Goal: Task Accomplishment & Management: Manage account settings

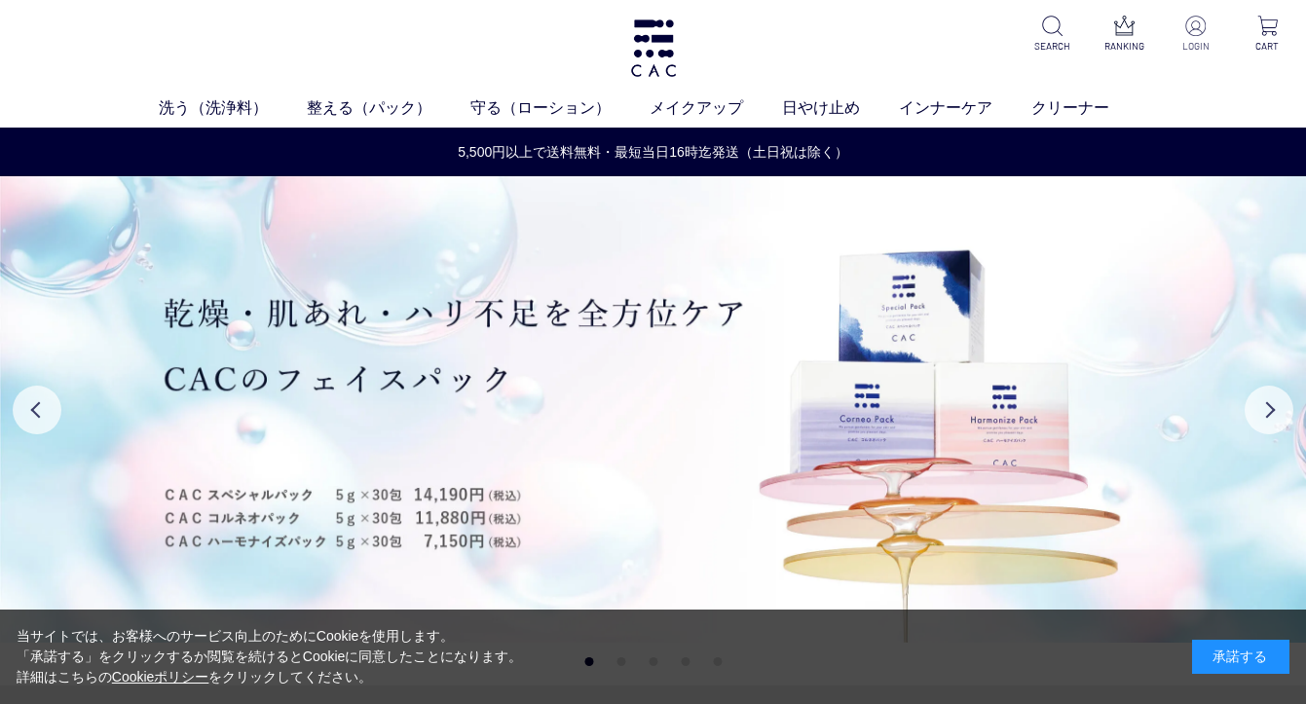
click at [1188, 37] on p at bounding box center [1196, 27] width 46 height 23
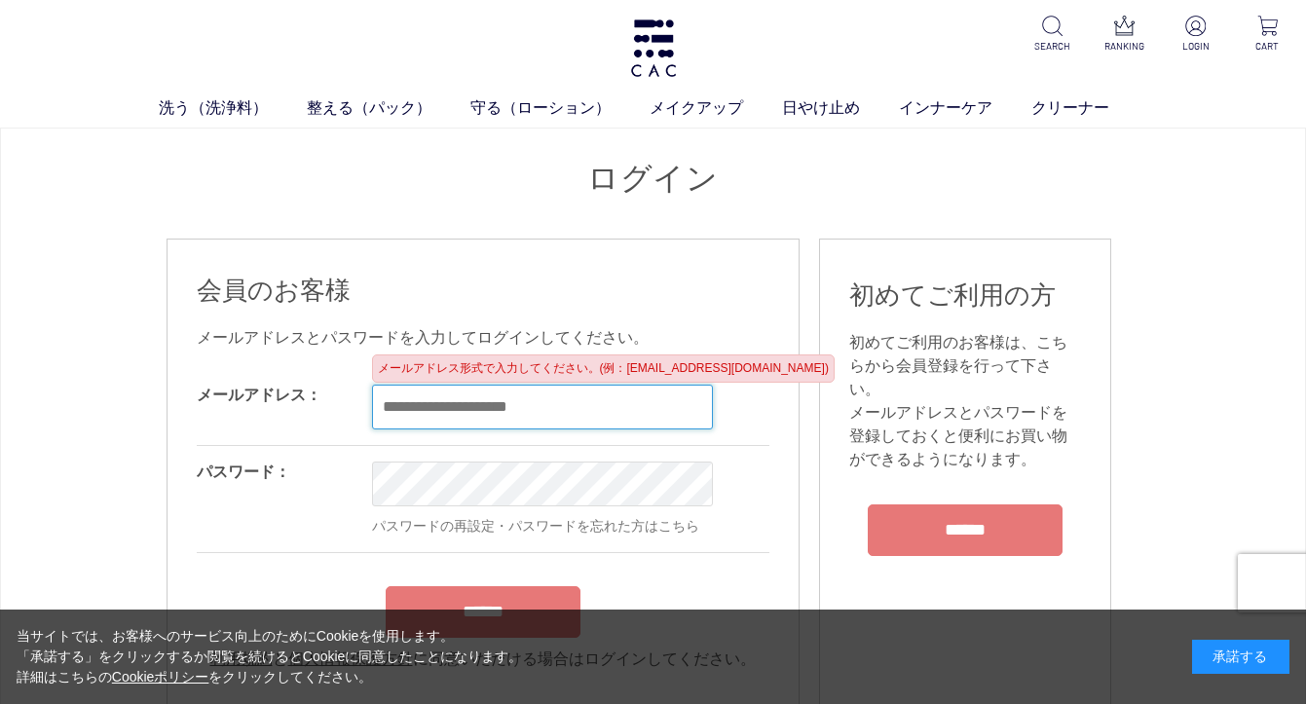
type input "**********"
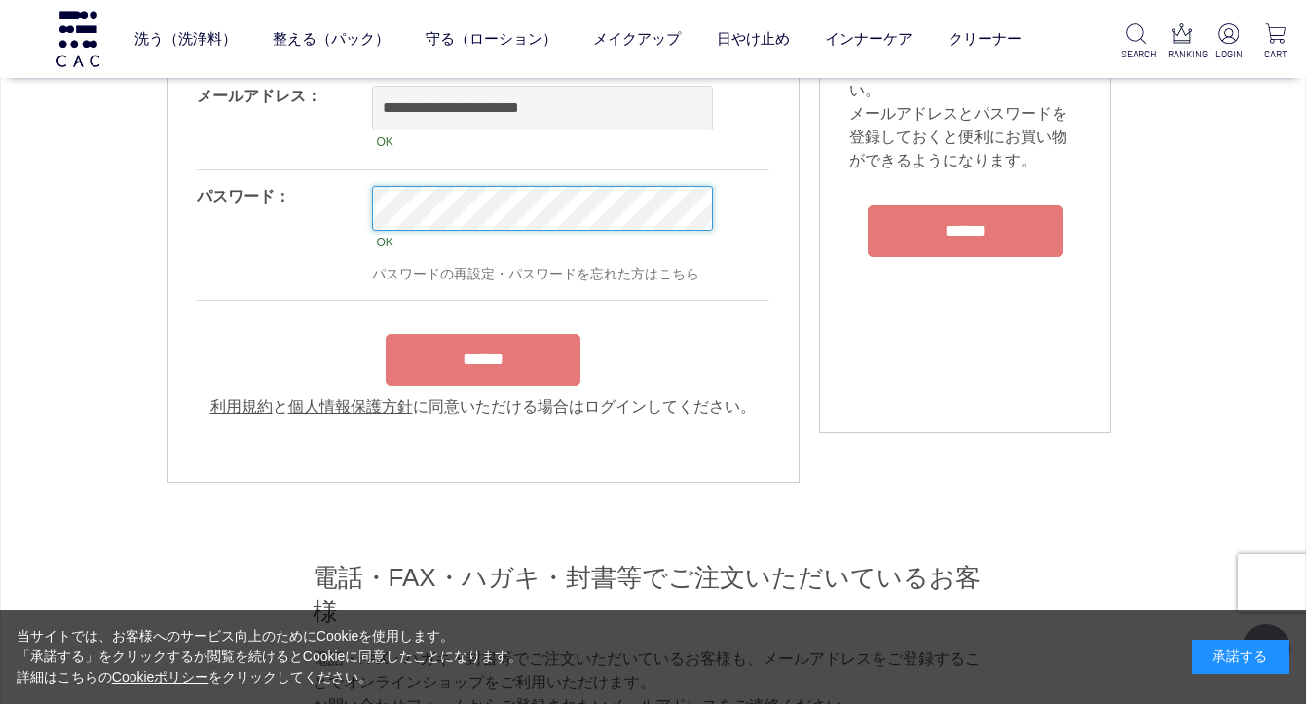
scroll to position [173, 0]
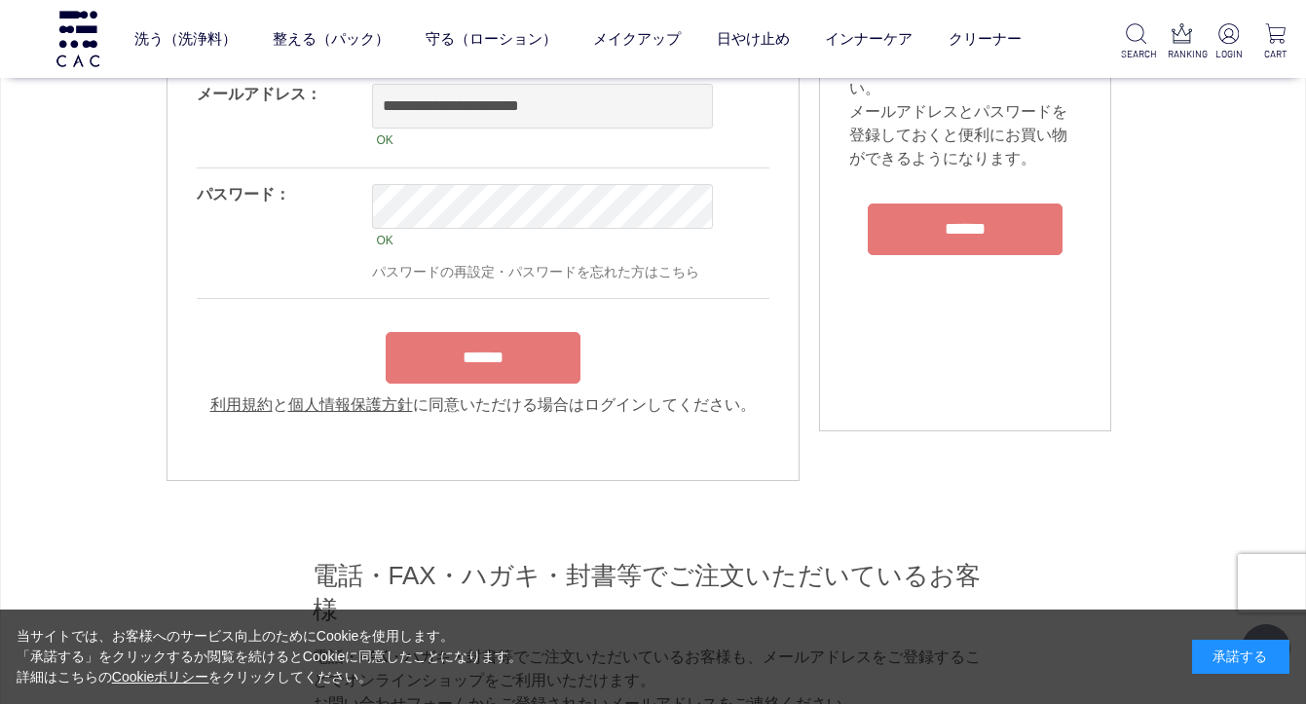
click at [492, 361] on input "******" at bounding box center [483, 358] width 195 height 52
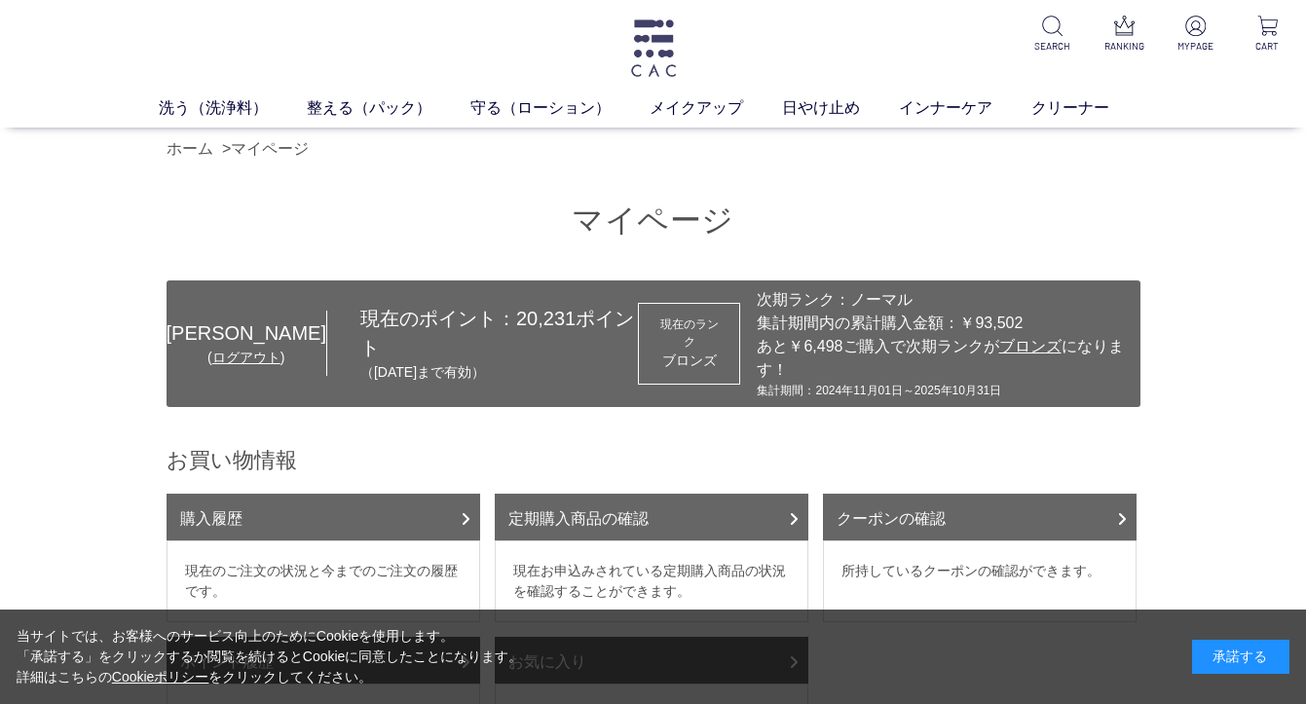
click at [653, 58] on img at bounding box center [653, 47] width 51 height 57
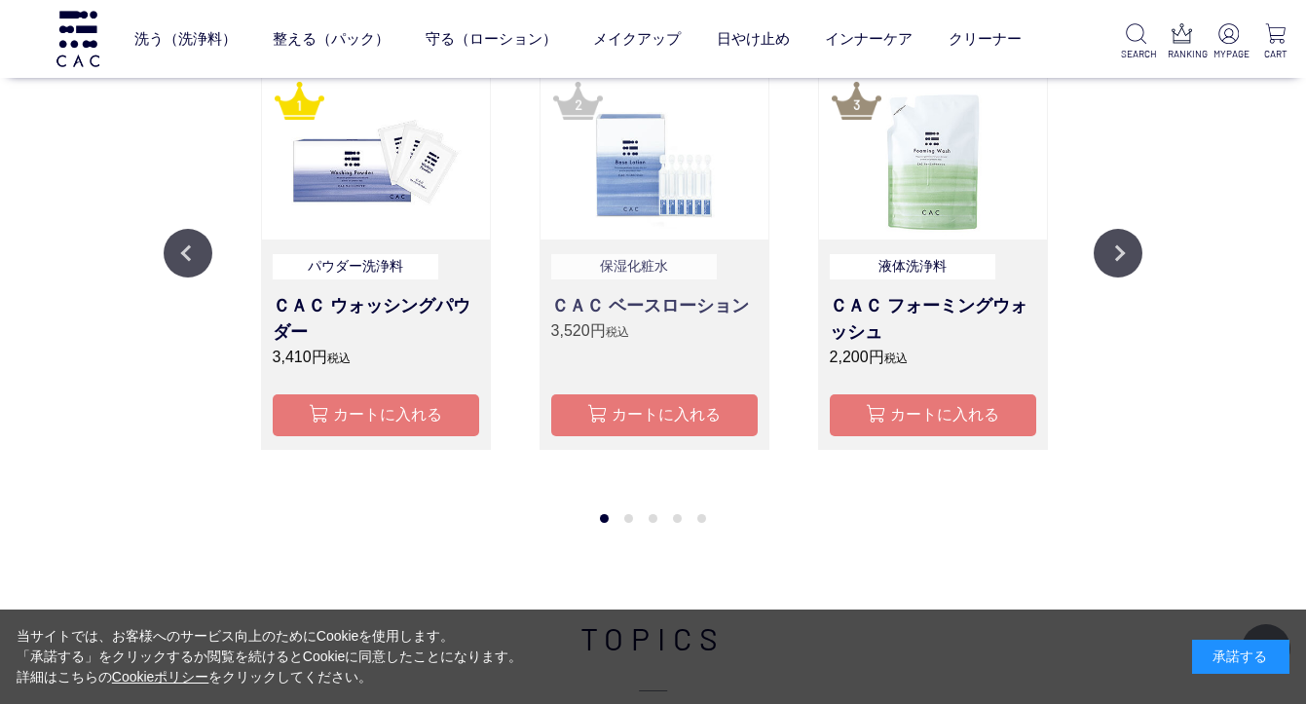
scroll to position [2163, 0]
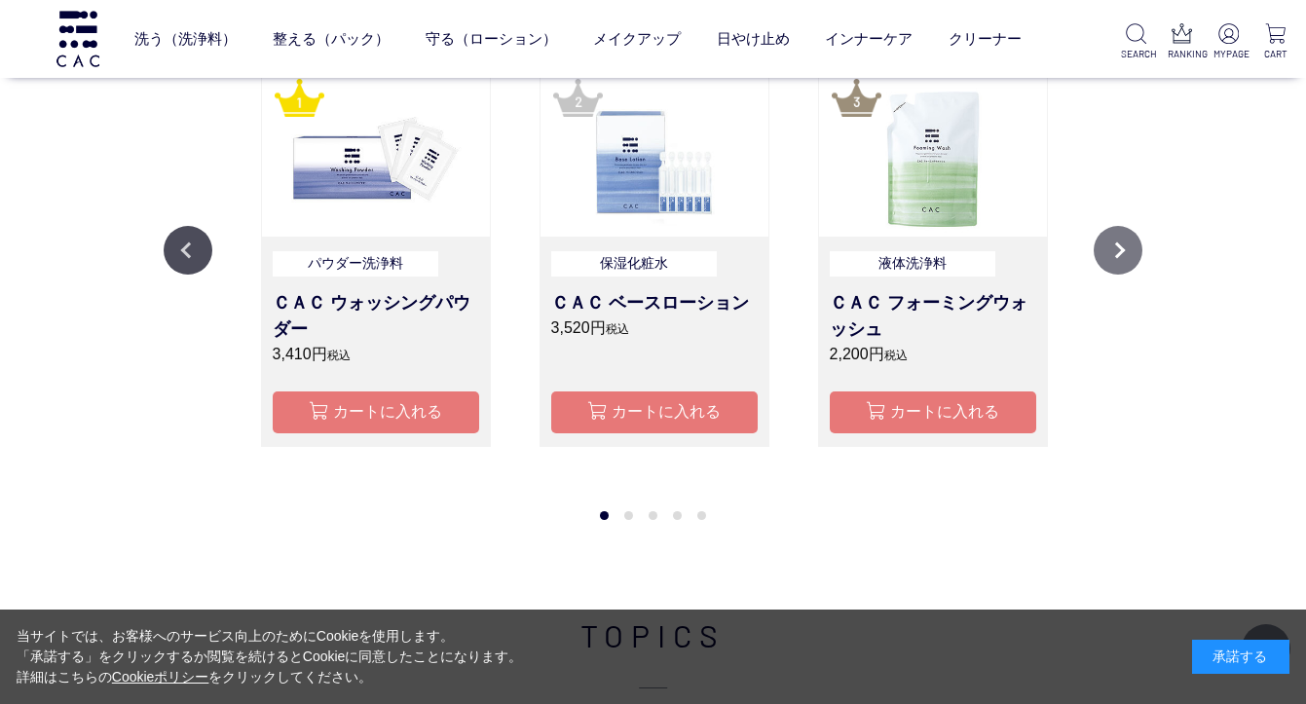
click at [1124, 243] on button "Next" at bounding box center [1118, 250] width 49 height 49
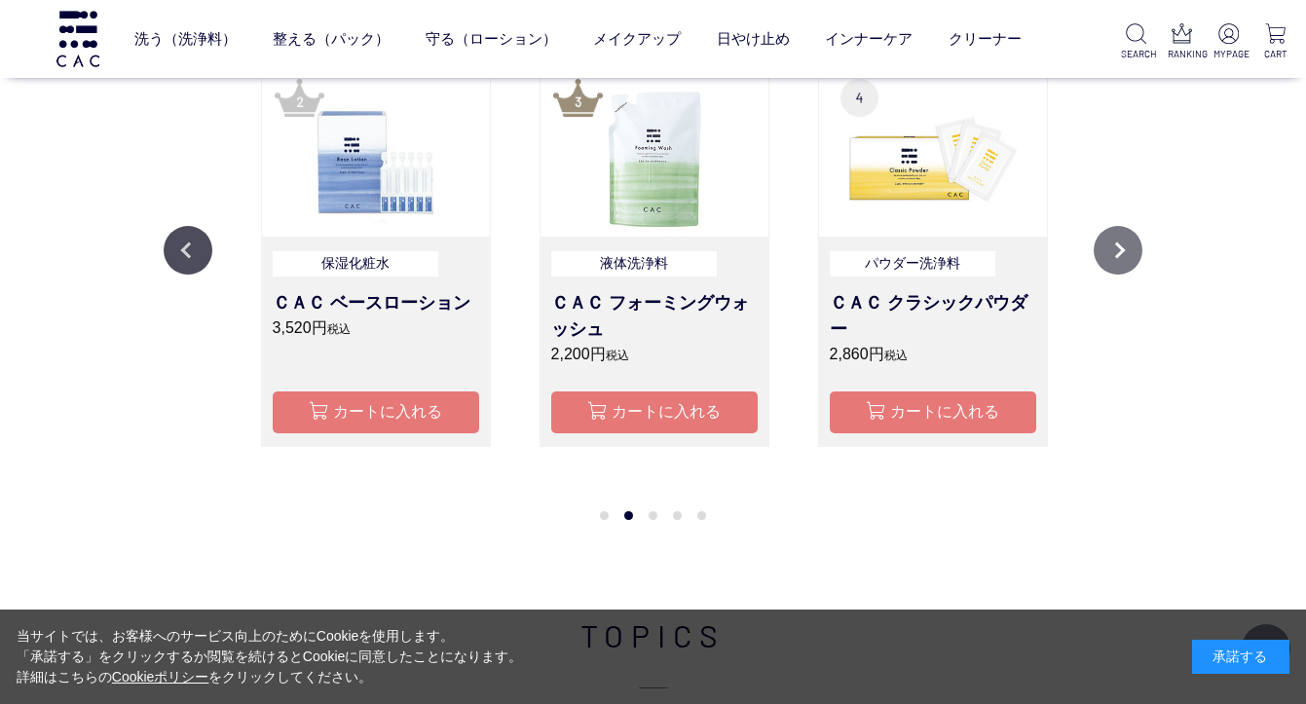
click at [1124, 243] on button "Next" at bounding box center [1118, 250] width 49 height 49
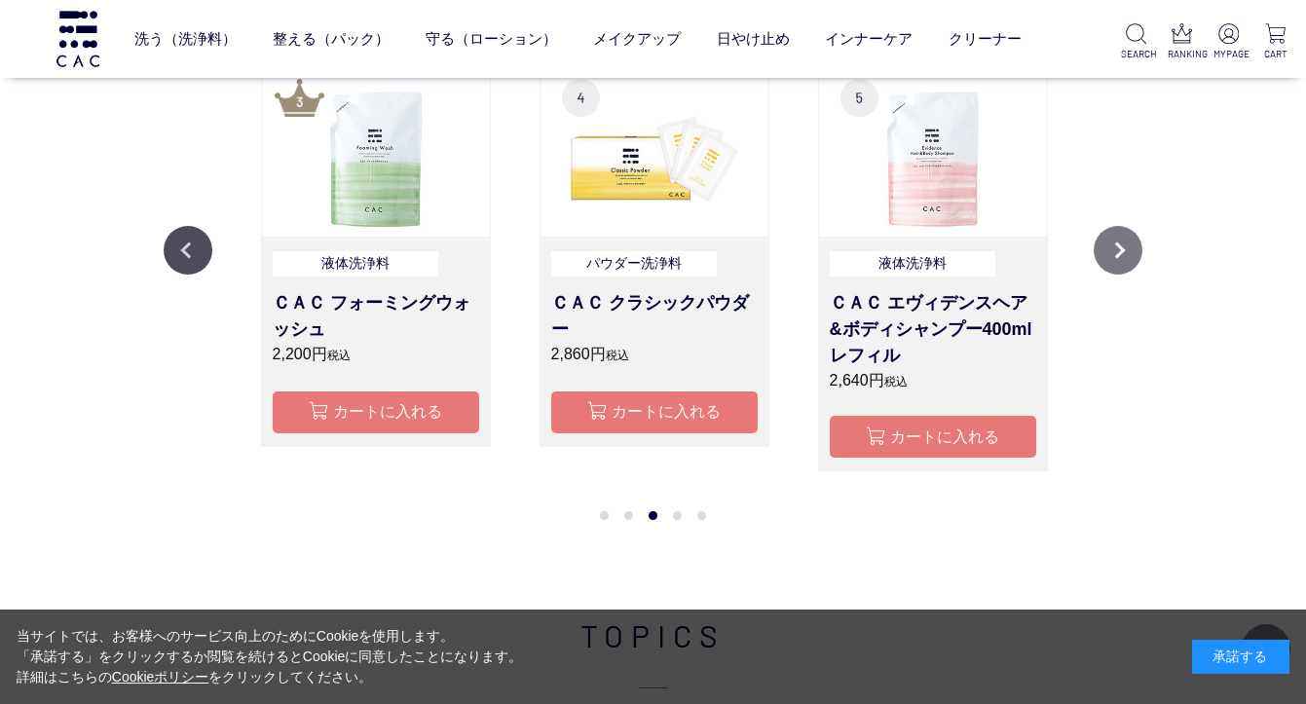
click at [1124, 243] on button "Next" at bounding box center [1118, 250] width 49 height 49
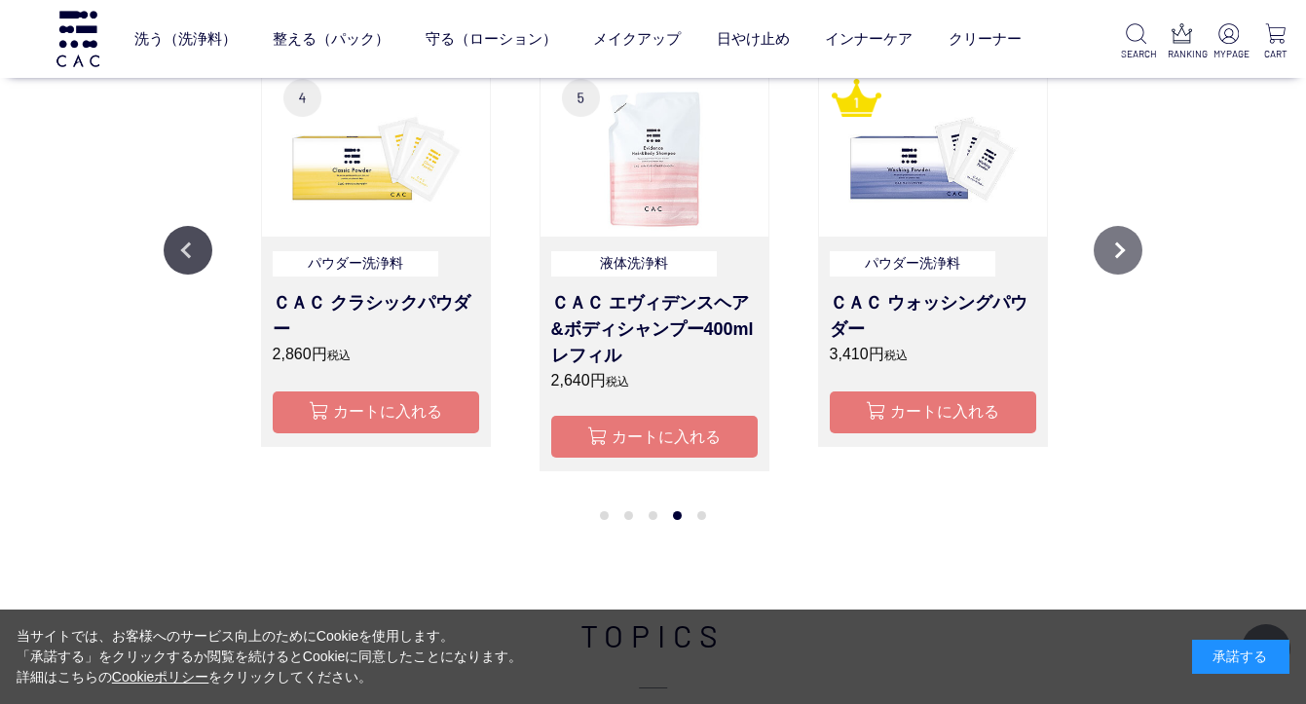
click at [1124, 243] on button "Next" at bounding box center [1118, 250] width 49 height 49
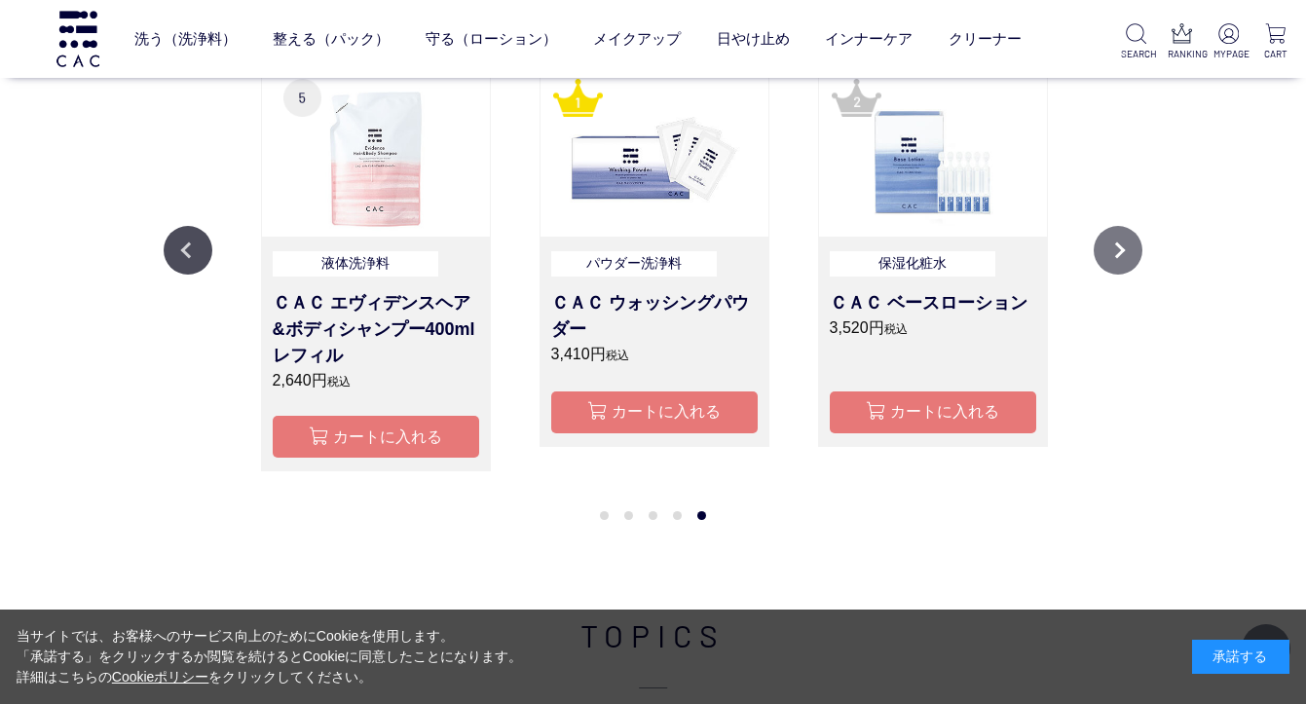
click at [1124, 243] on button "Next" at bounding box center [1118, 250] width 49 height 49
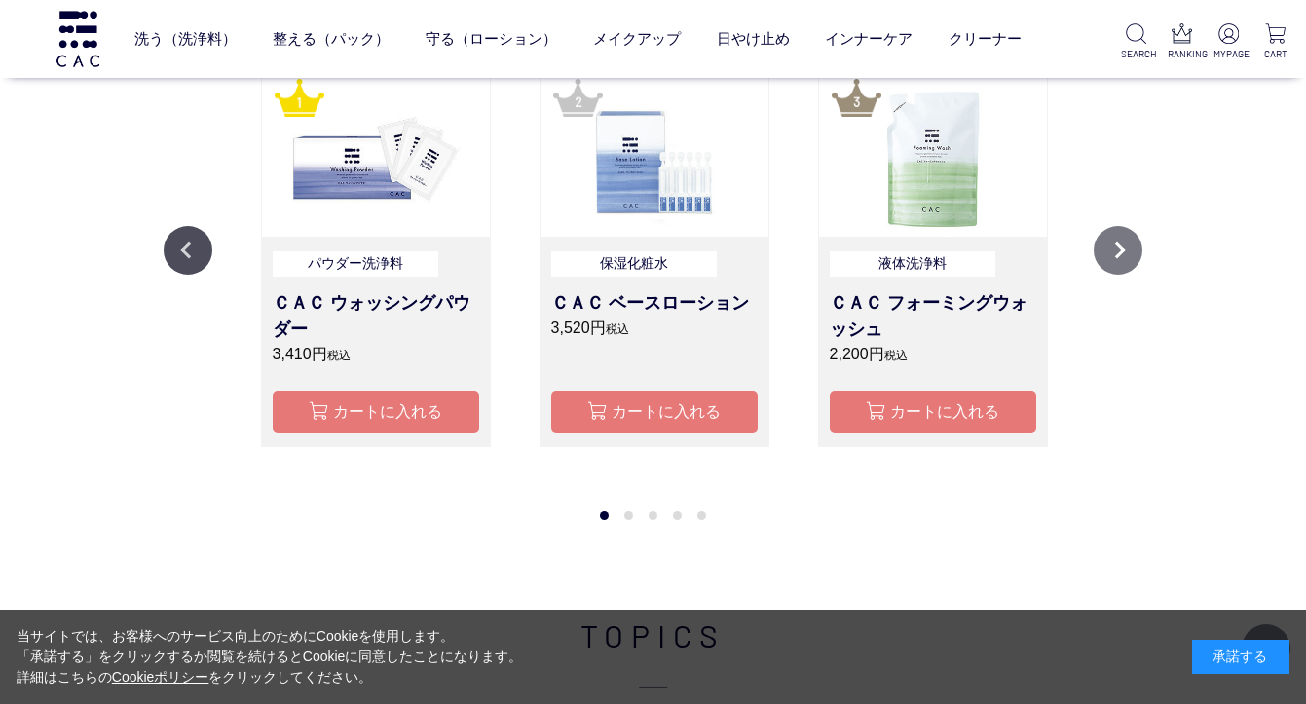
click at [1124, 243] on button "Next" at bounding box center [1118, 250] width 49 height 49
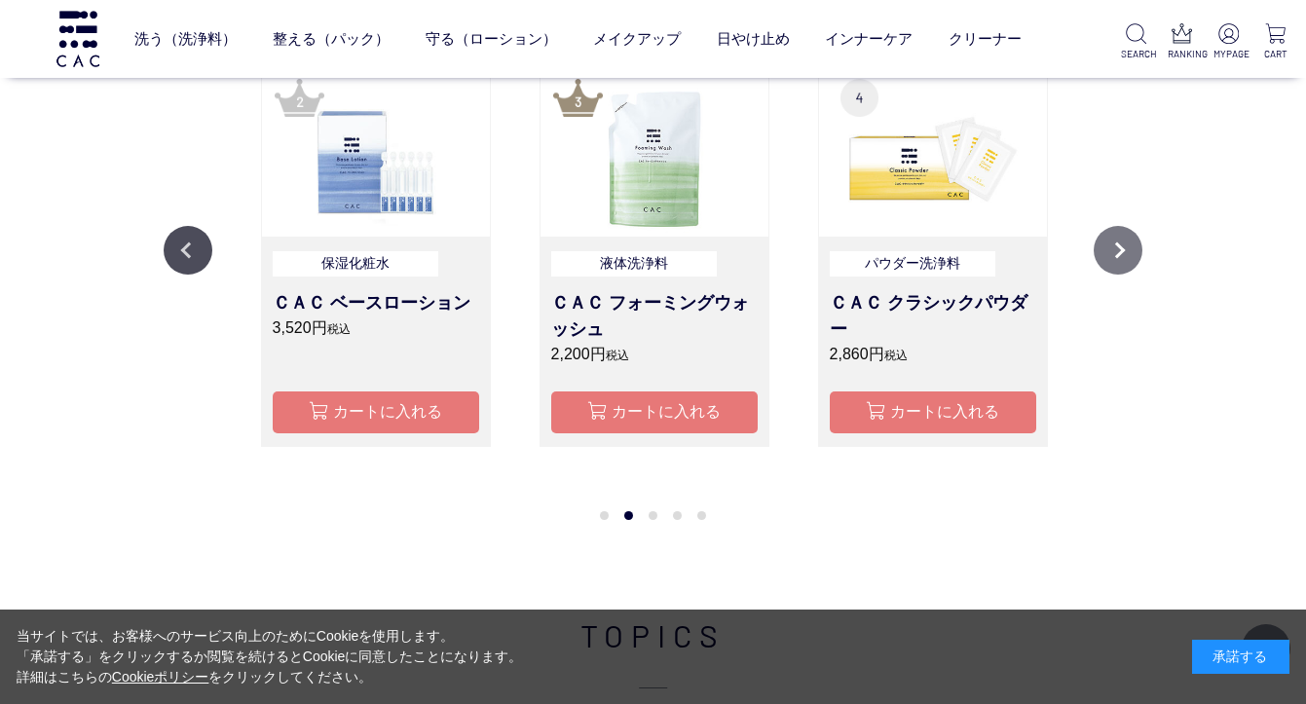
click at [1124, 243] on button "Next" at bounding box center [1118, 250] width 49 height 49
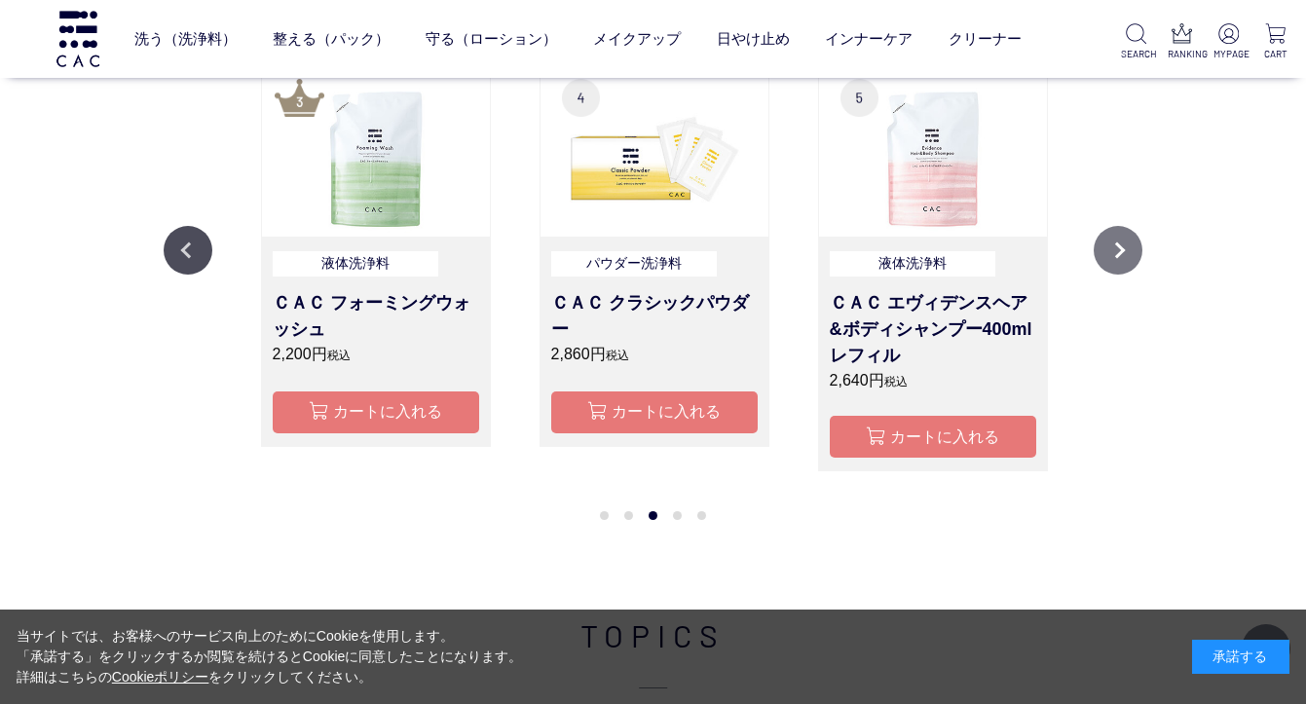
click at [1124, 243] on button "Next" at bounding box center [1118, 250] width 49 height 49
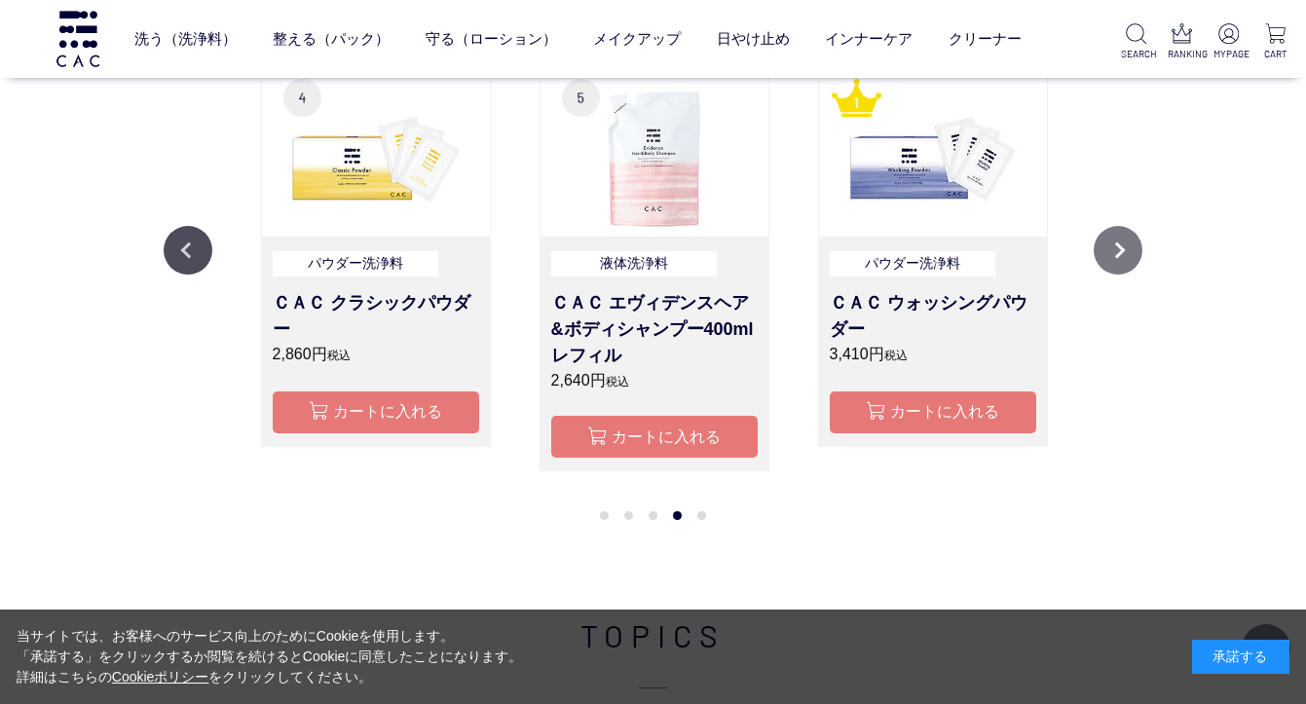
click at [1124, 243] on button "Next" at bounding box center [1118, 250] width 49 height 49
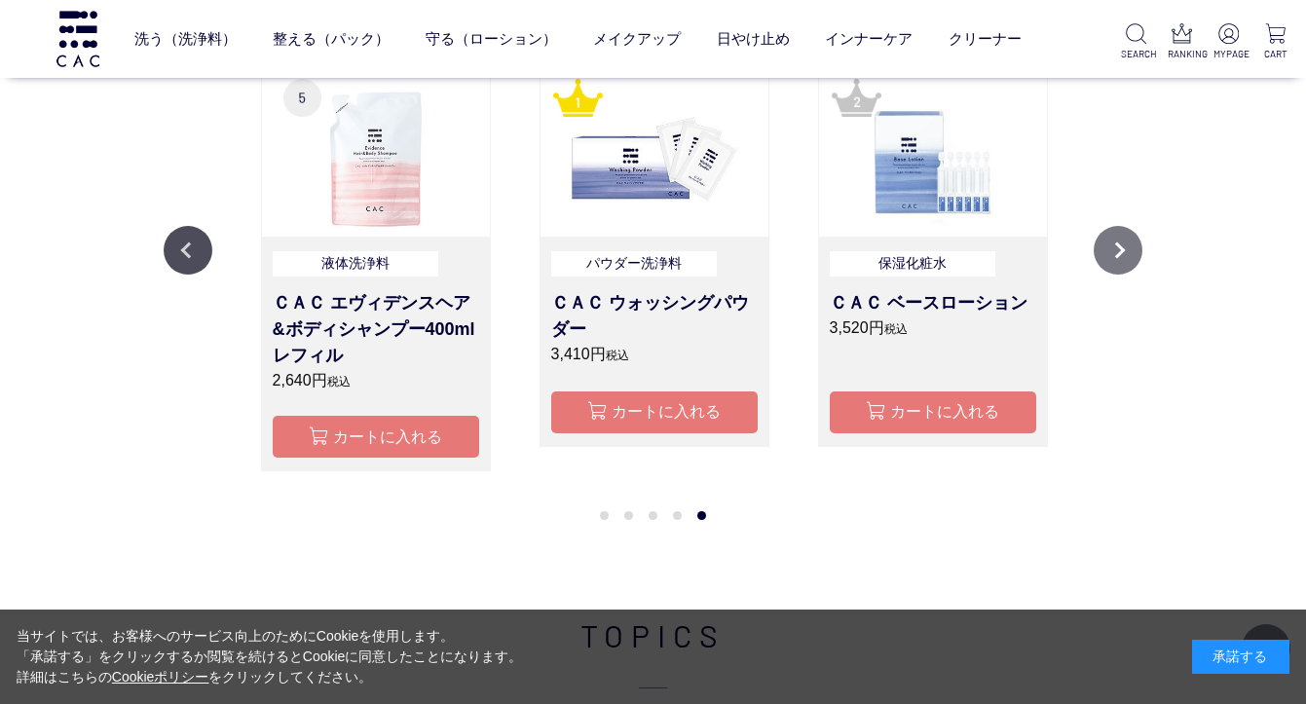
click at [1124, 243] on button "Next" at bounding box center [1118, 250] width 49 height 49
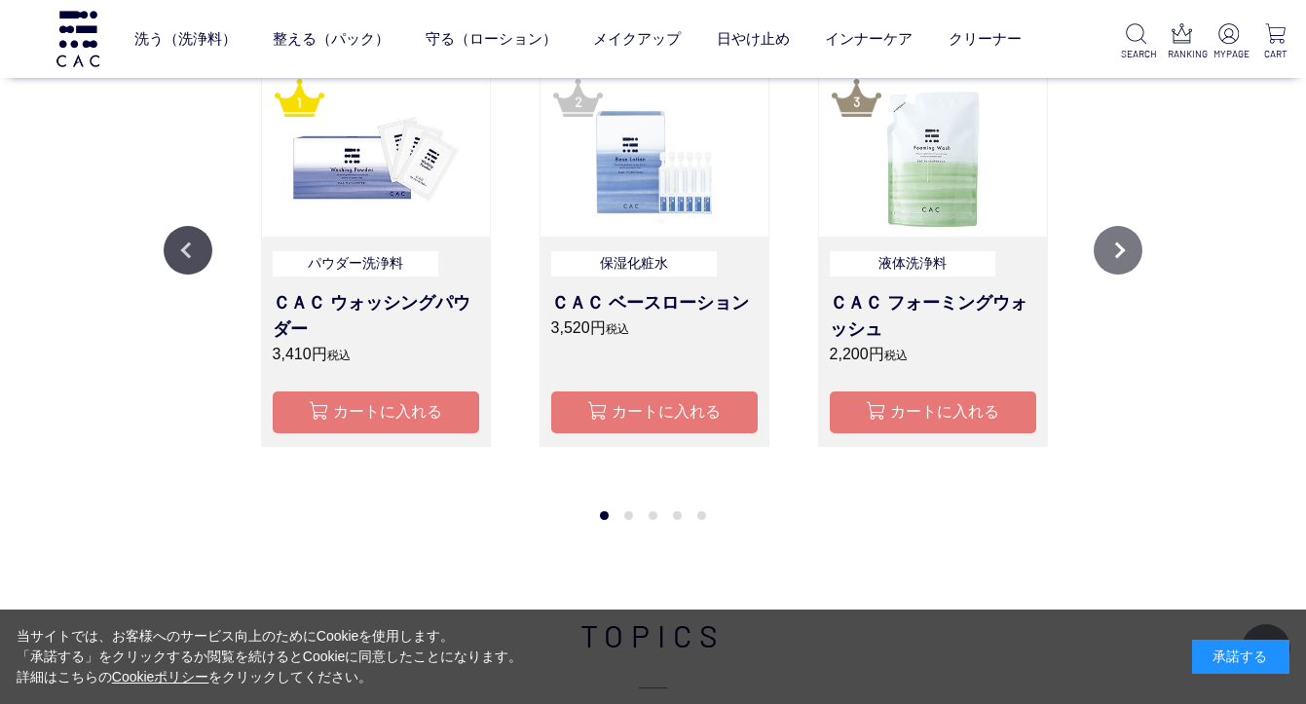
click at [1124, 243] on button "Next" at bounding box center [1118, 250] width 49 height 49
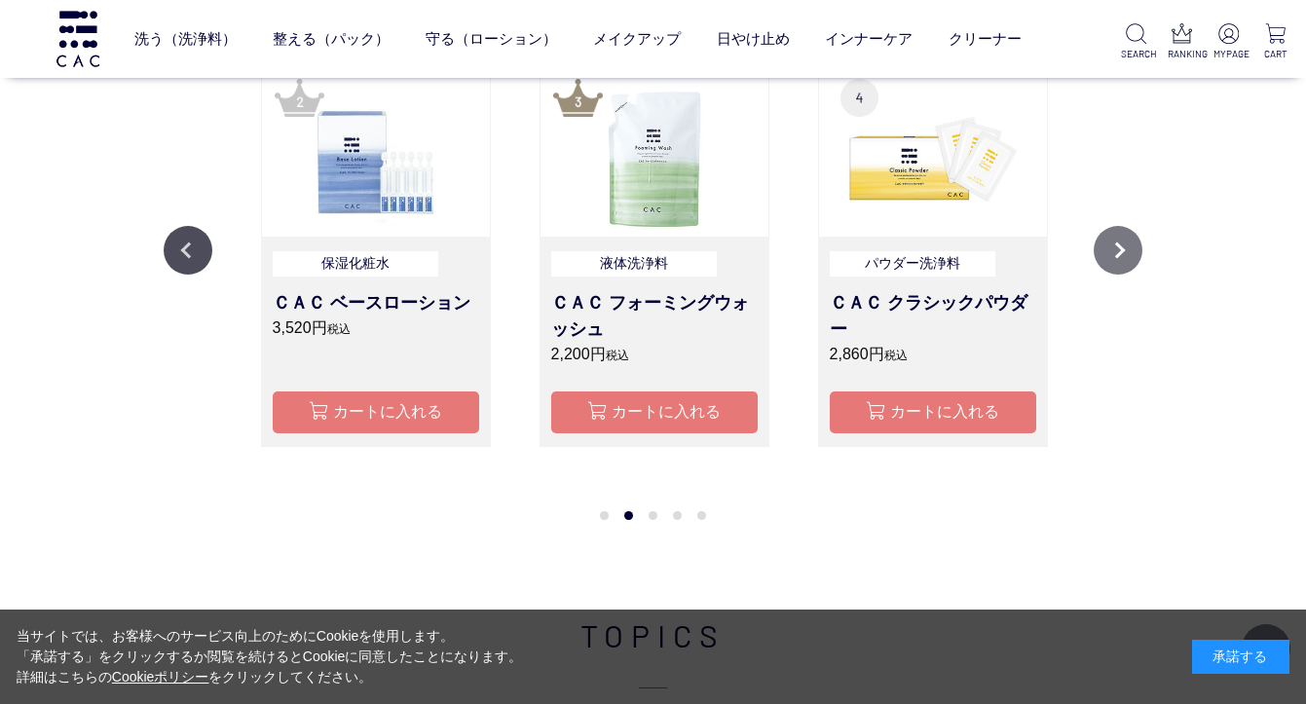
click at [1124, 243] on button "Next" at bounding box center [1118, 250] width 49 height 49
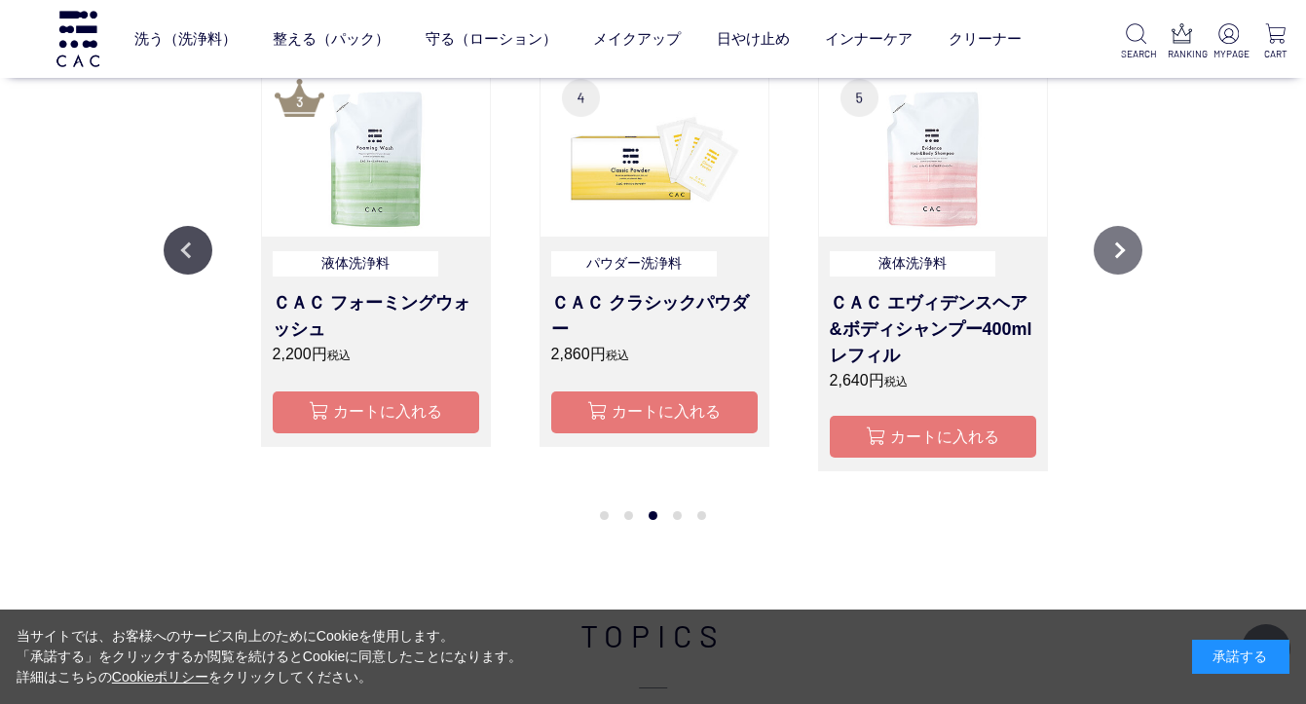
click at [1124, 243] on button "Next" at bounding box center [1118, 250] width 49 height 49
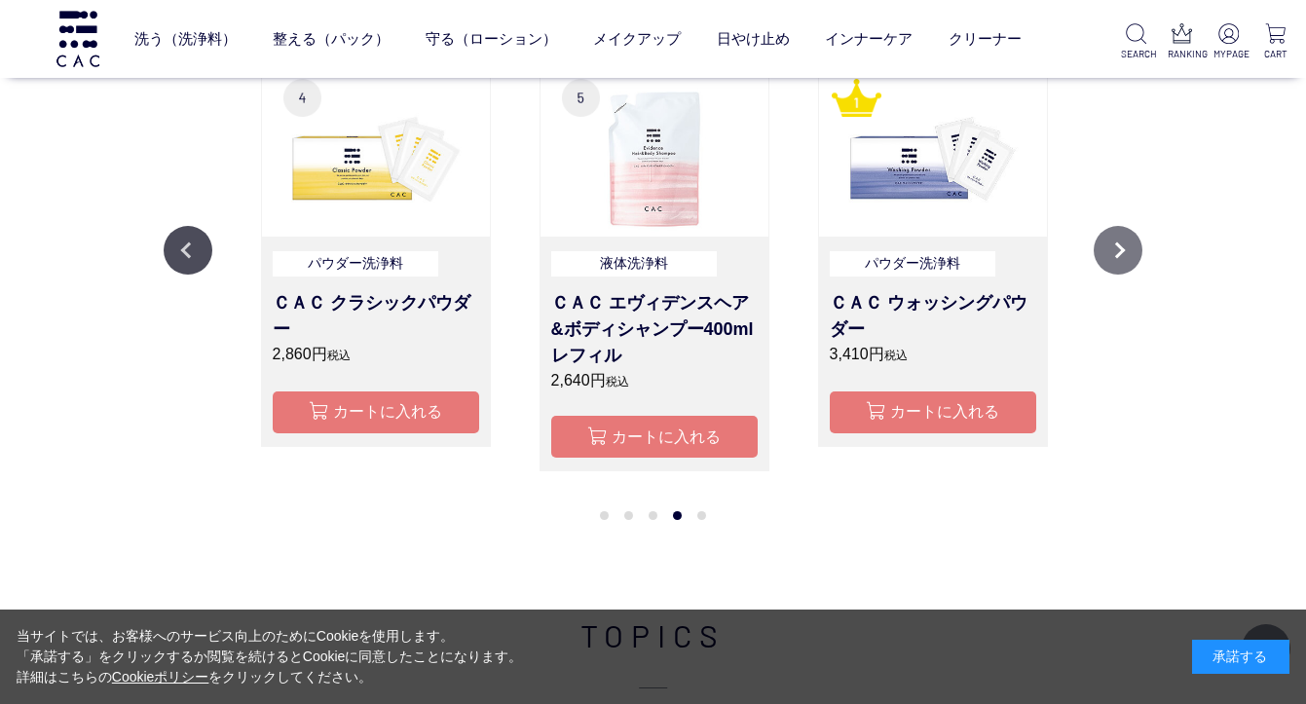
click at [1124, 243] on button "Next" at bounding box center [1118, 250] width 49 height 49
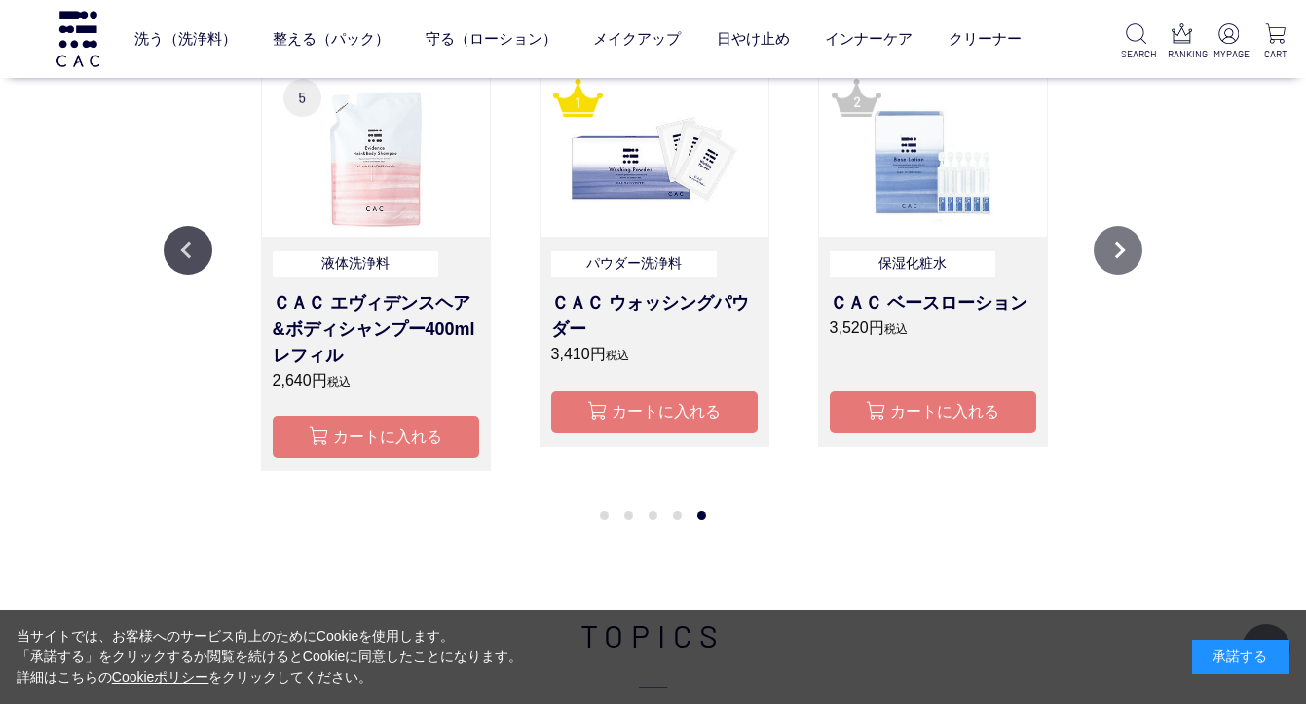
click at [1124, 243] on button "Next" at bounding box center [1118, 250] width 49 height 49
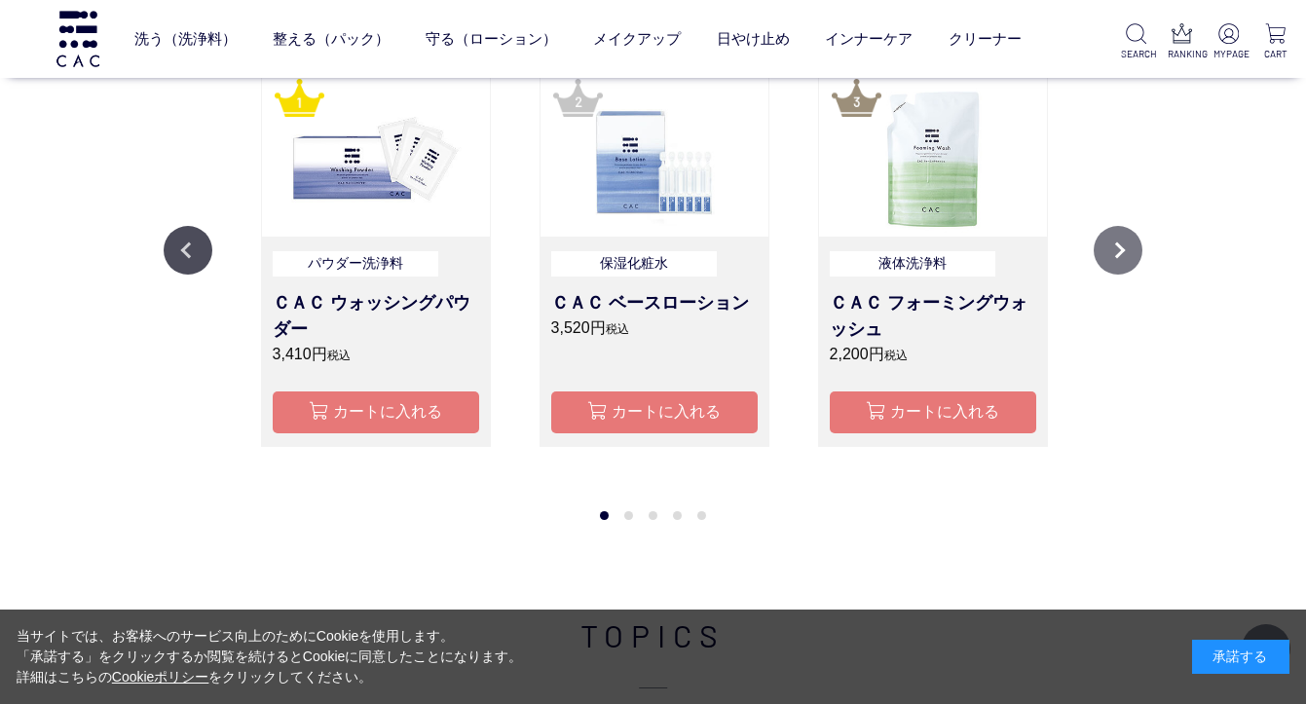
click at [1124, 243] on button "Next" at bounding box center [1118, 250] width 49 height 49
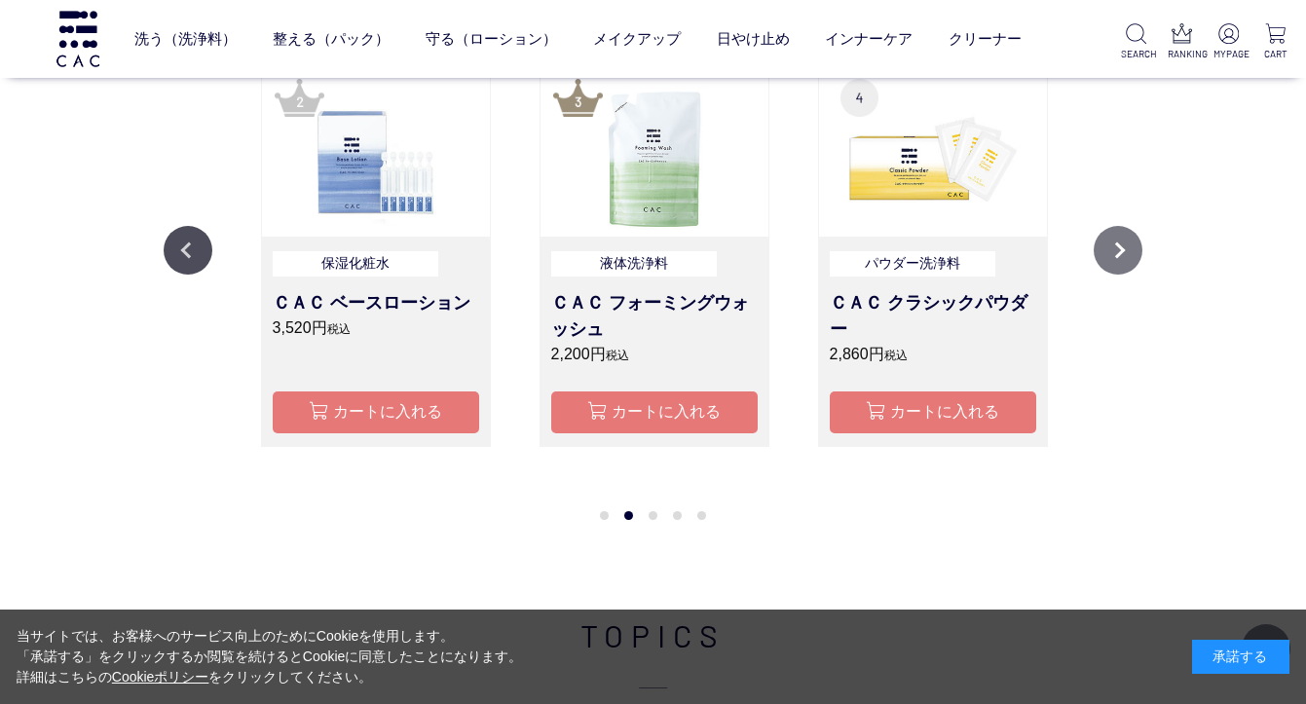
click at [1124, 243] on button "Next" at bounding box center [1118, 250] width 49 height 49
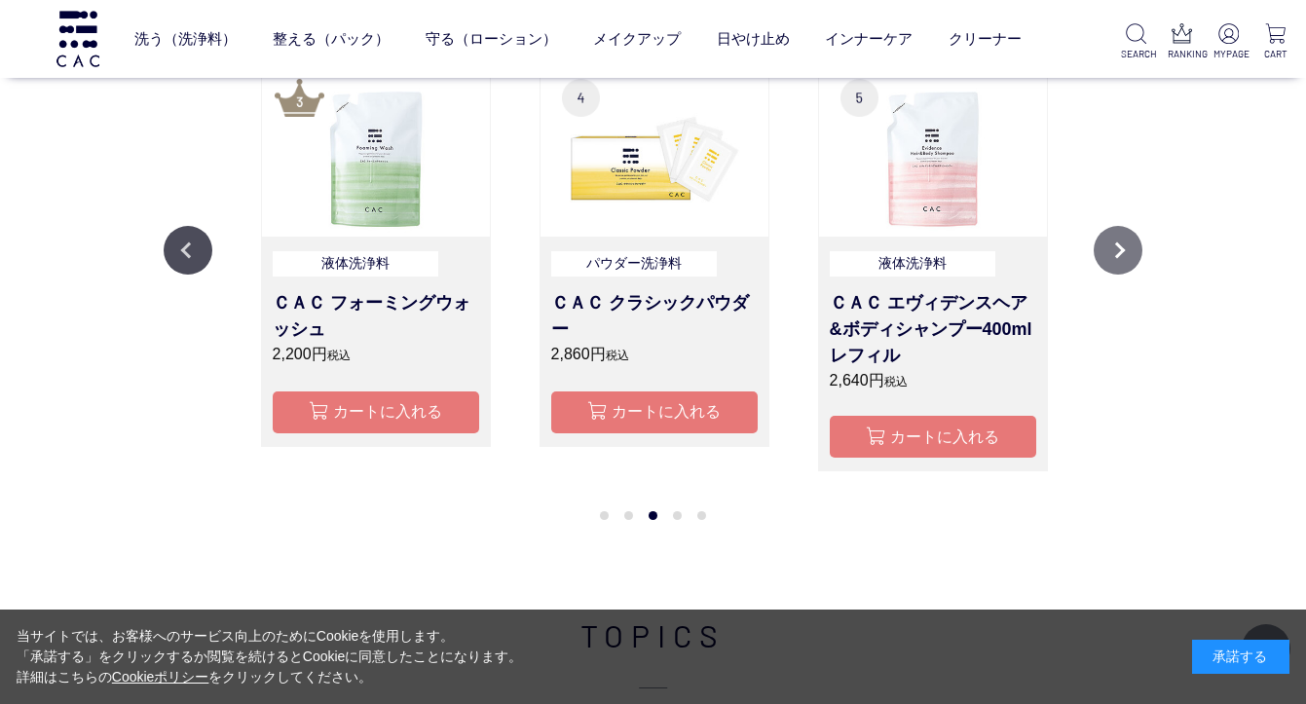
click at [1124, 243] on button "Next" at bounding box center [1118, 250] width 49 height 49
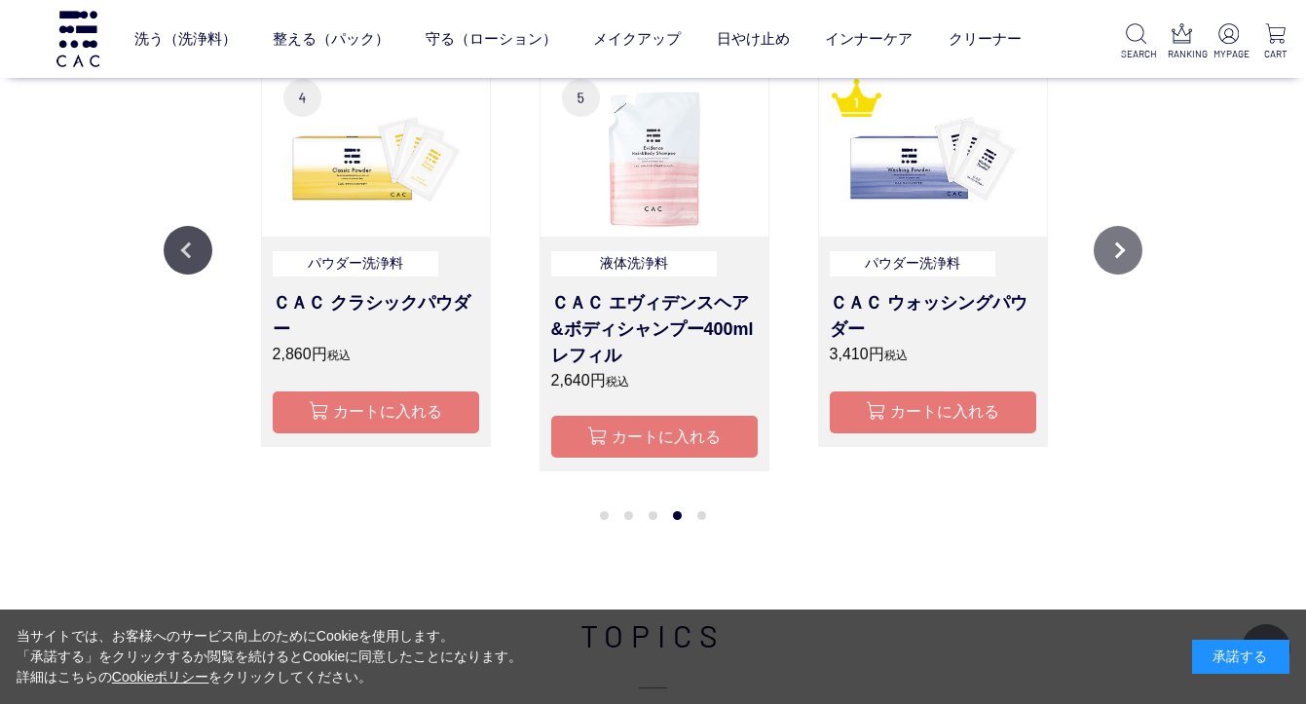
click at [1124, 243] on button "Next" at bounding box center [1118, 250] width 49 height 49
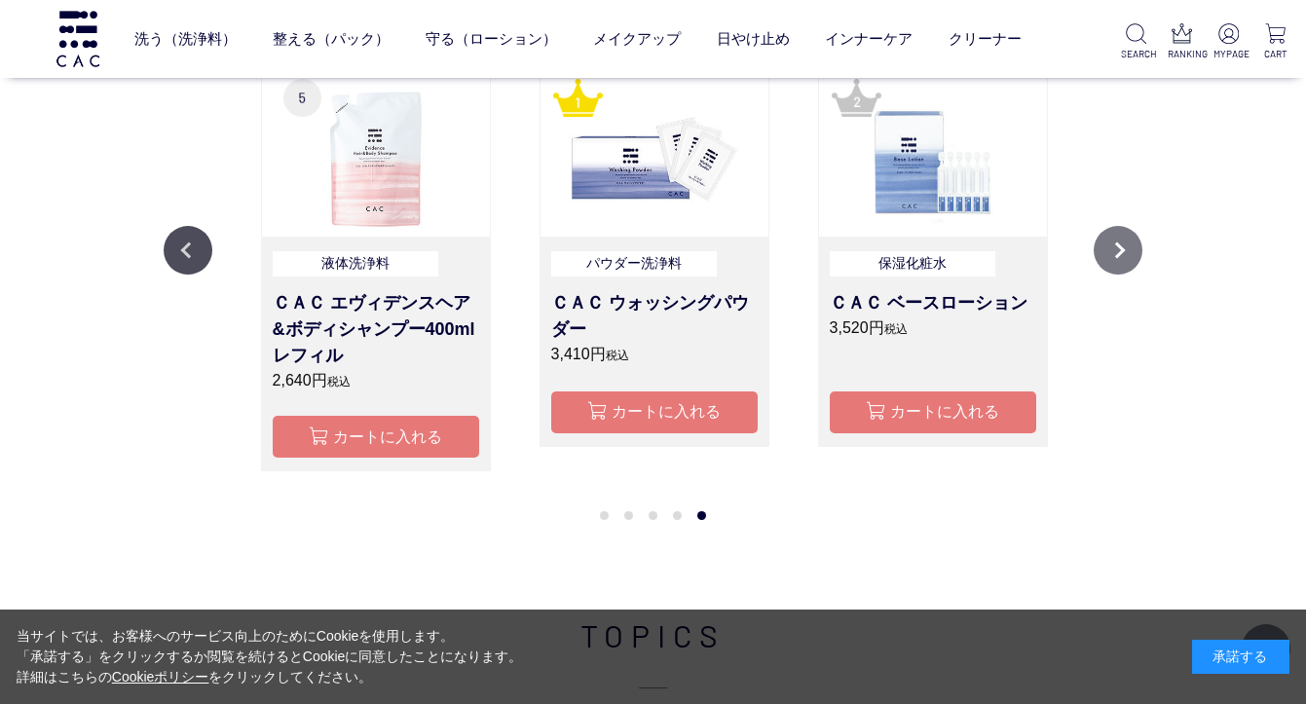
click at [1124, 243] on button "Next" at bounding box center [1118, 250] width 49 height 49
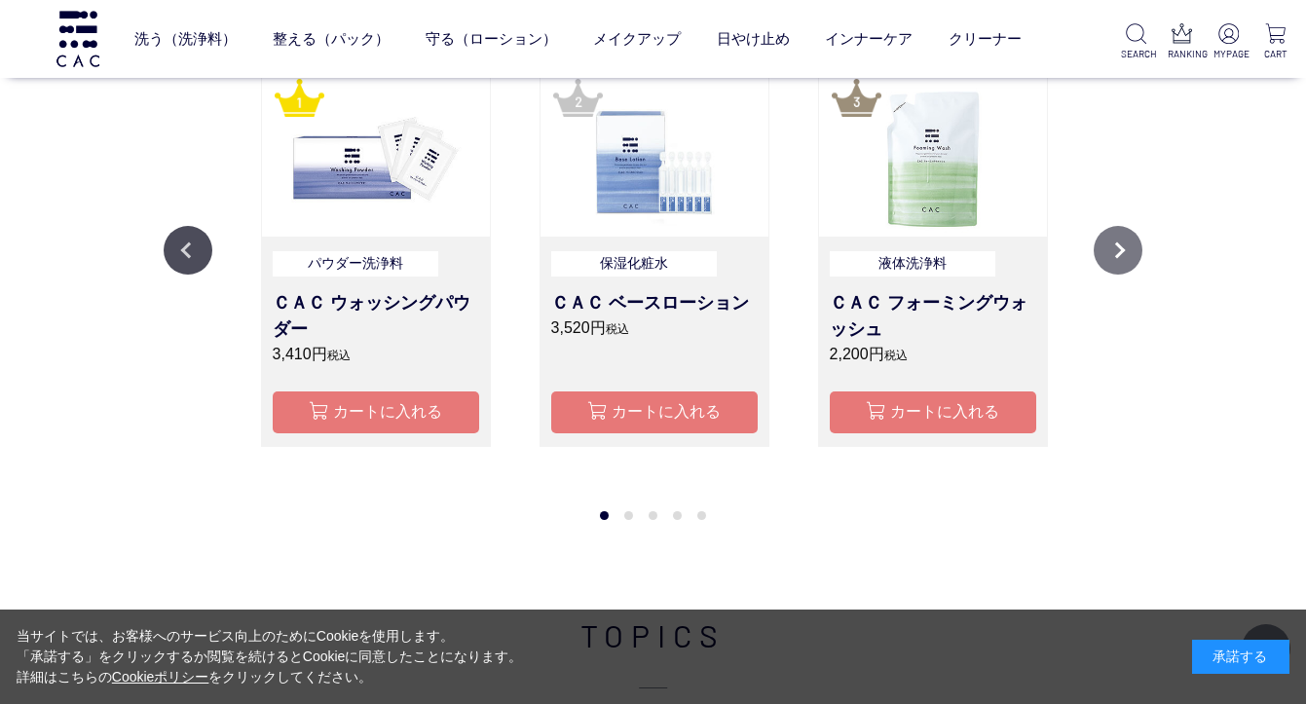
click at [1124, 243] on button "Next" at bounding box center [1118, 250] width 49 height 49
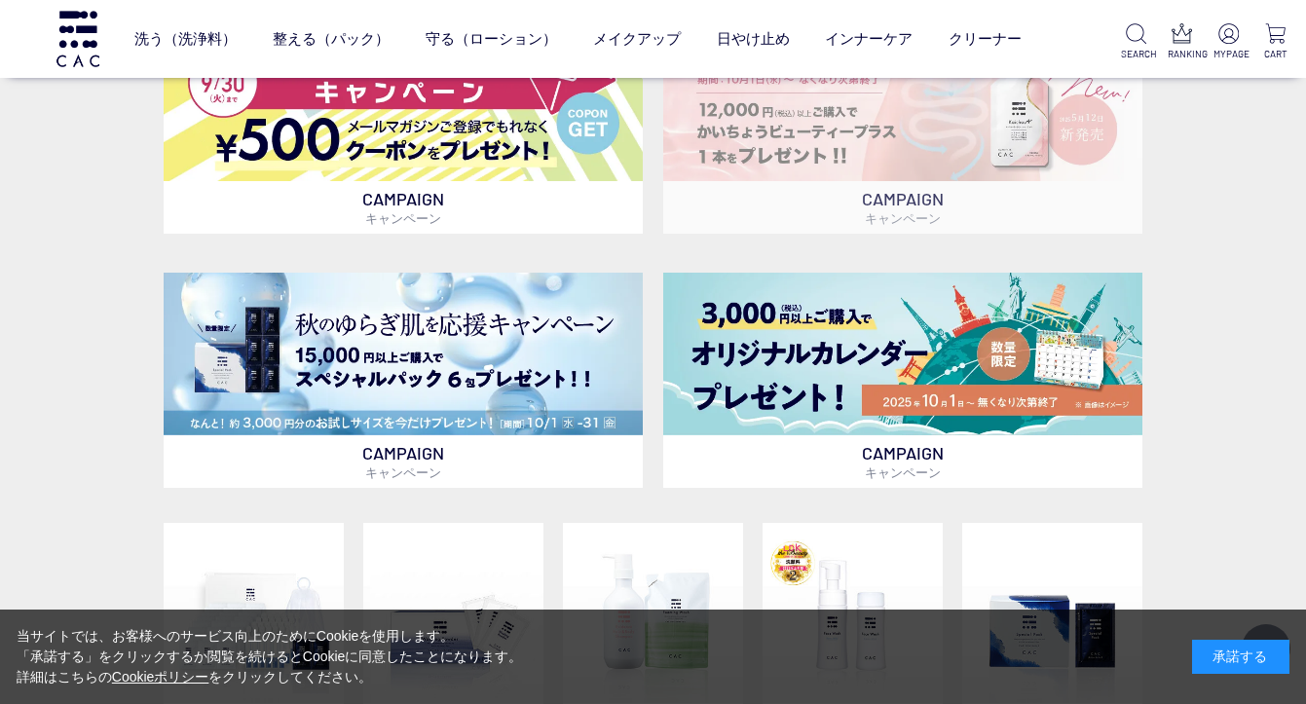
scroll to position [842, 0]
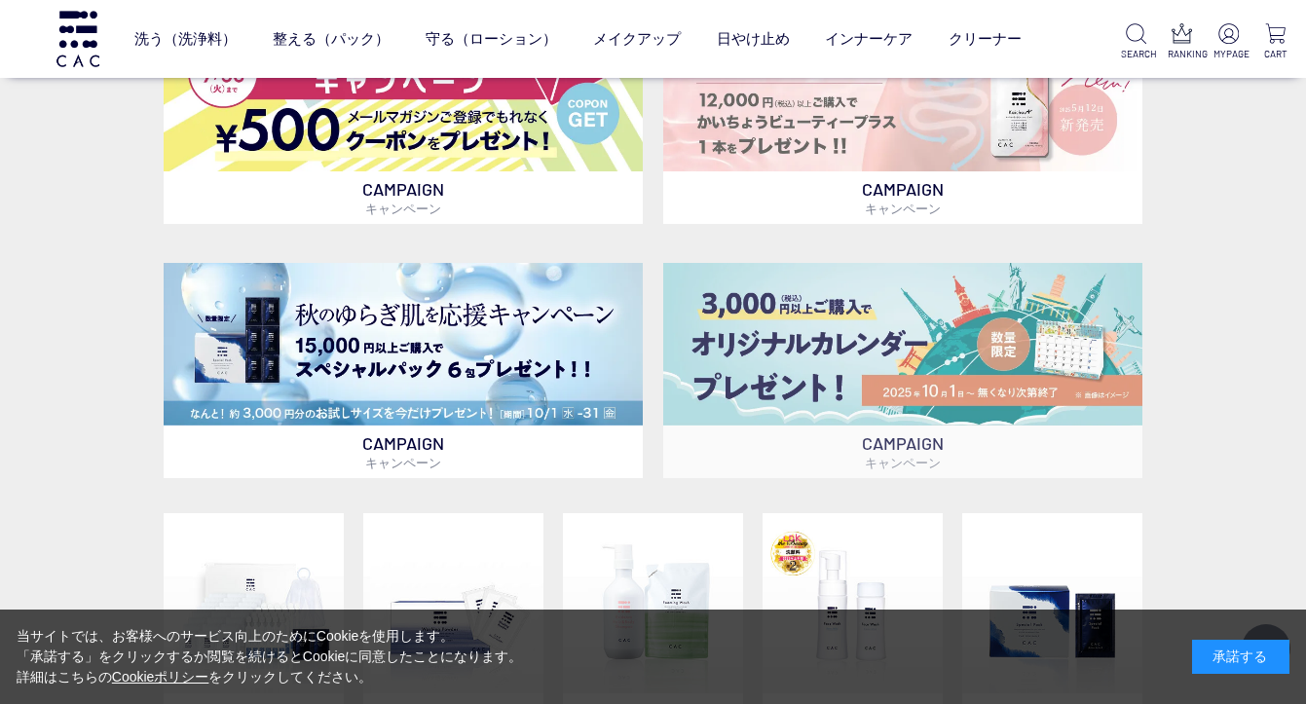
click at [1020, 366] on img at bounding box center [903, 344] width 480 height 163
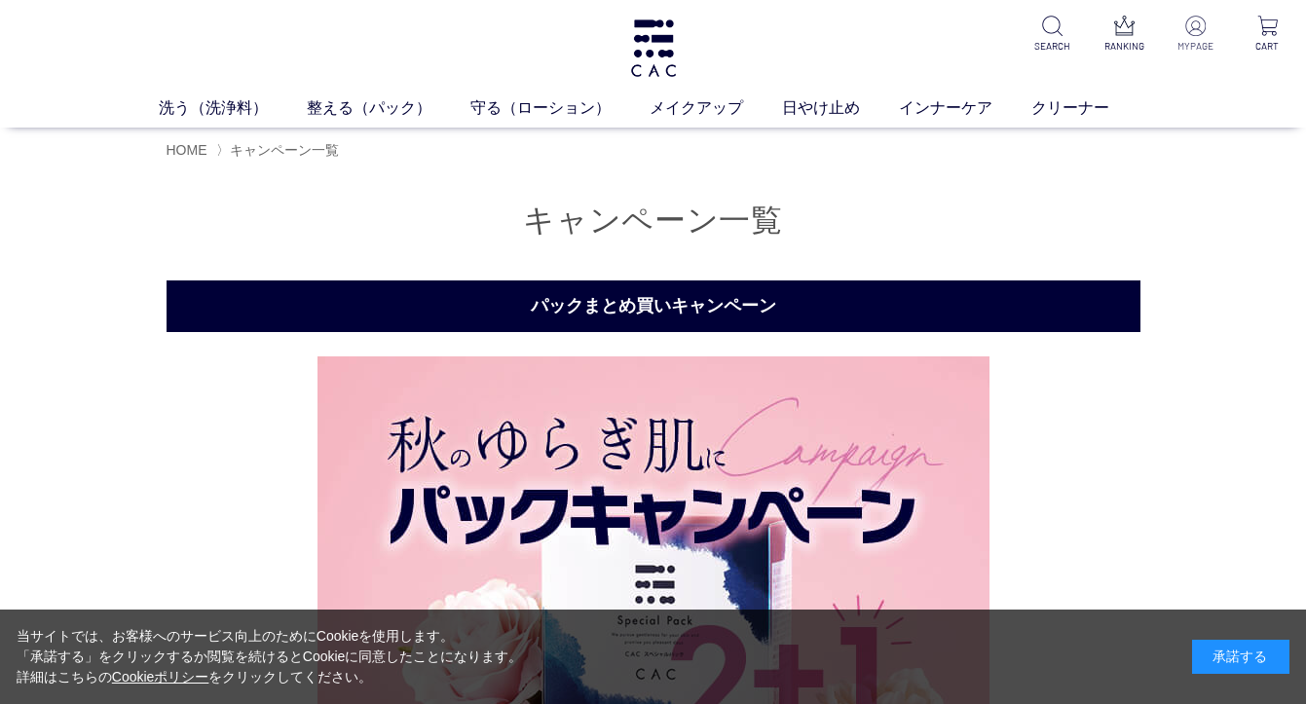
click at [1197, 38] on p at bounding box center [1196, 27] width 46 height 23
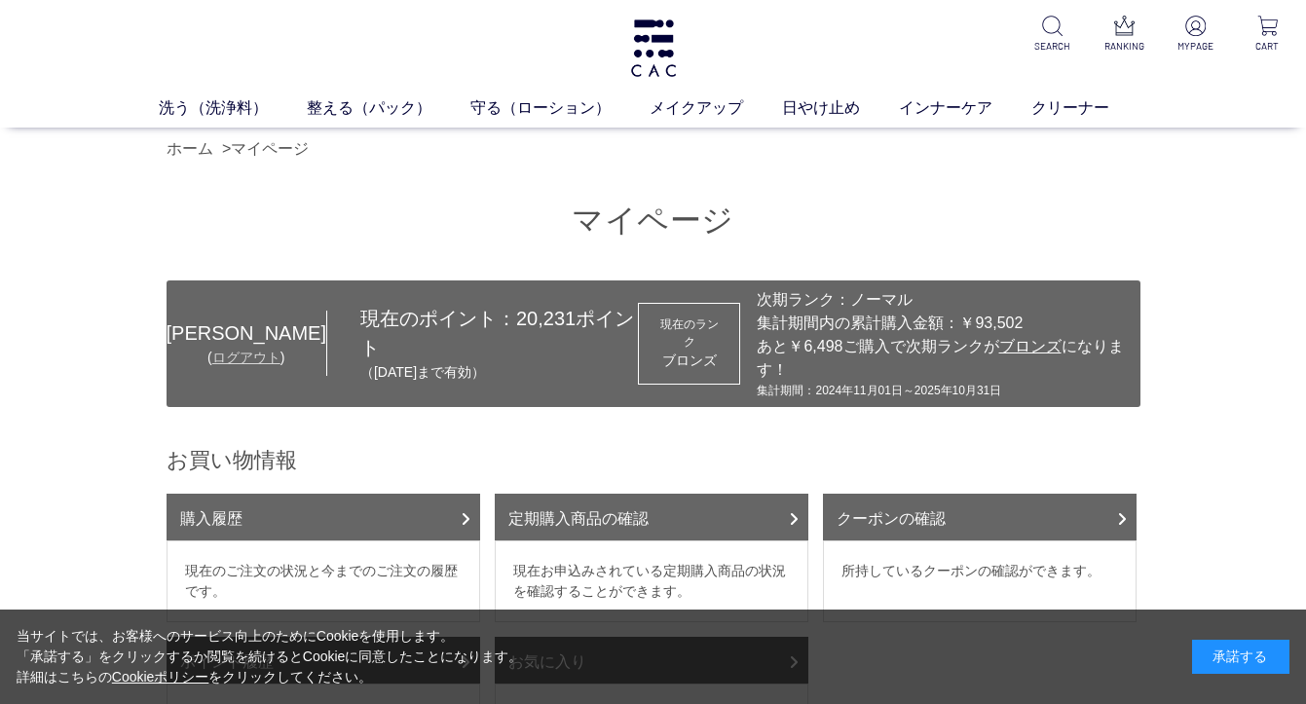
click at [212, 365] on link "ログアウト" at bounding box center [246, 358] width 68 height 16
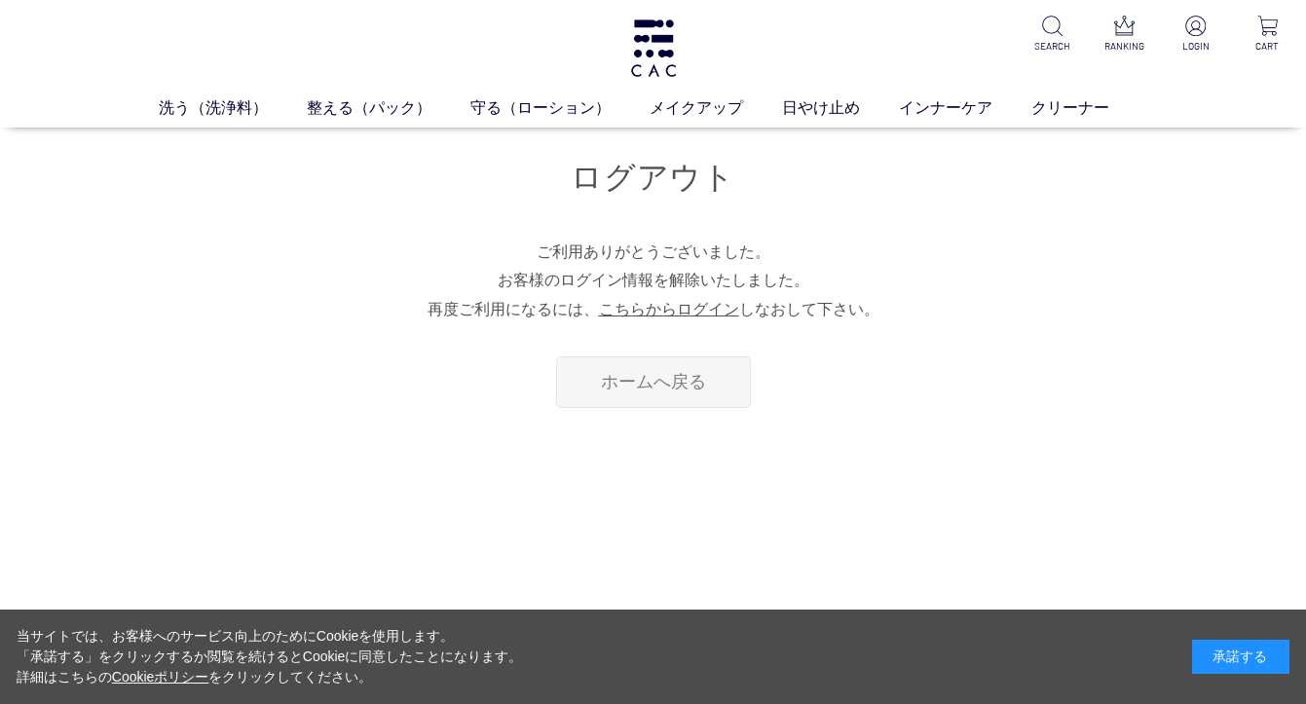
click at [675, 376] on link "ホームへ戻る" at bounding box center [653, 382] width 195 height 52
